Goal: Navigation & Orientation: Understand site structure

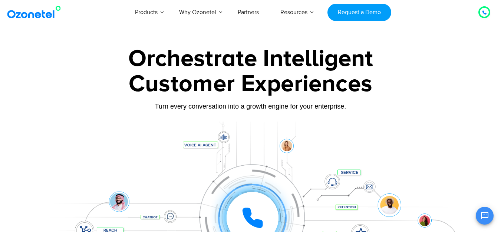
click at [483, 13] on icon at bounding box center [484, 13] width 4 height 4
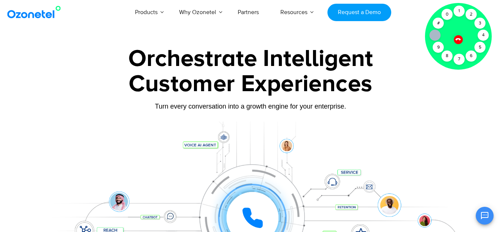
click at [440, 97] on div "Customer Experiences" at bounding box center [250, 84] width 463 height 36
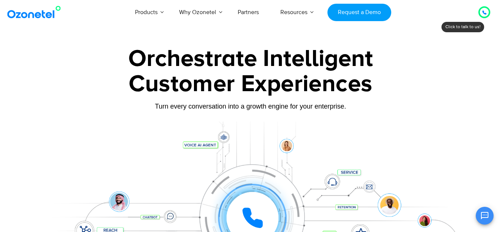
click at [355, 57] on div "Orchestrate Intelligent" at bounding box center [250, 59] width 463 height 24
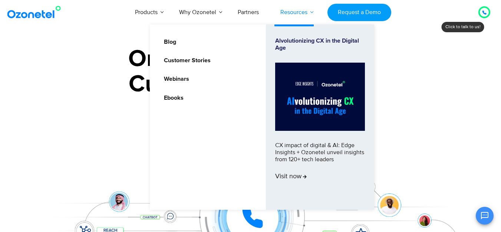
click at [303, 15] on link "Resources" at bounding box center [293, 12] width 49 height 24
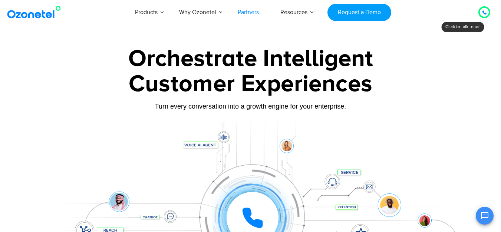
click at [229, 11] on link "Partners" at bounding box center [248, 12] width 43 height 24
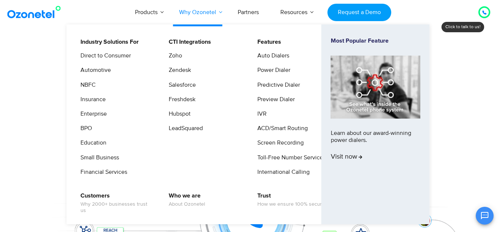
click at [200, 11] on link "Why Ozonetel" at bounding box center [197, 12] width 59 height 24
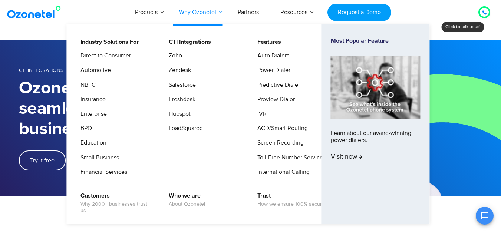
click at [213, 16] on link "Why Ozonetel" at bounding box center [197, 12] width 59 height 24
